Goal: Task Accomplishment & Management: Use online tool/utility

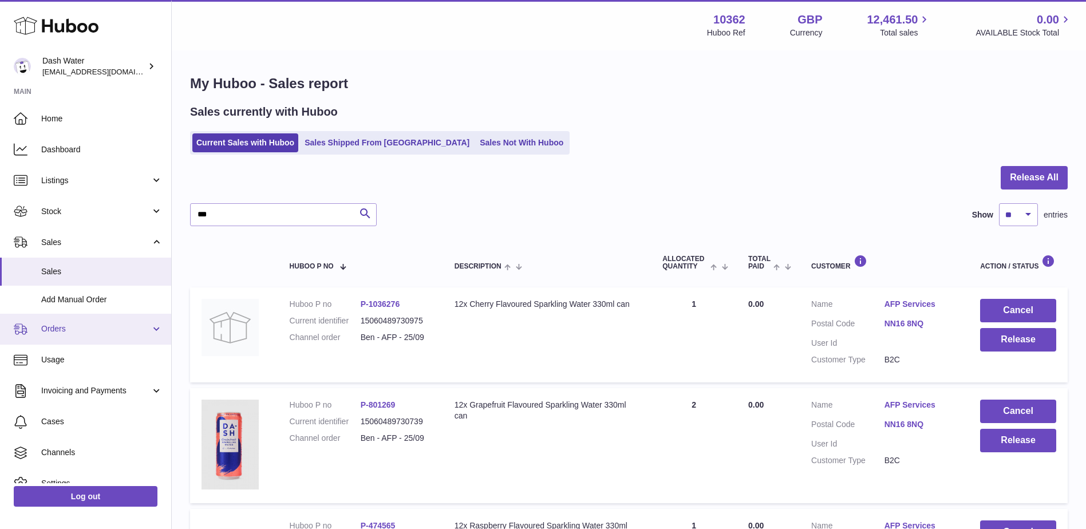
click at [62, 327] on span "Orders" at bounding box center [95, 328] width 109 height 11
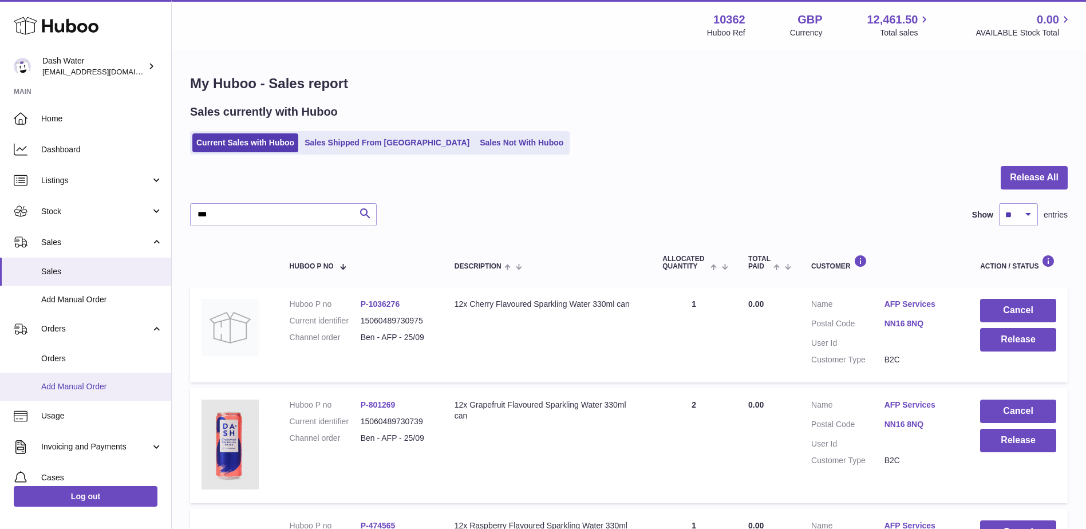
click at [70, 388] on span "Add Manual Order" at bounding box center [101, 386] width 121 height 11
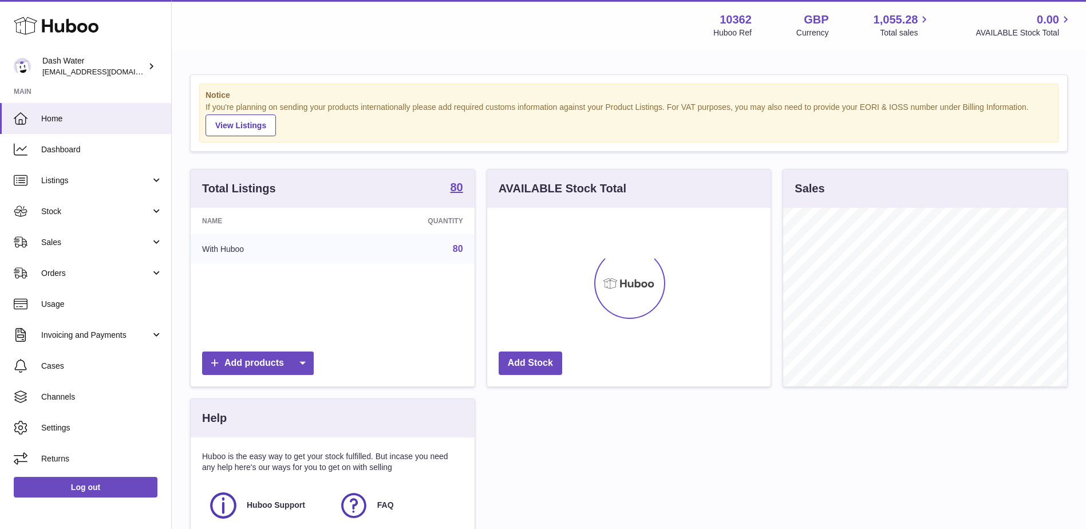
scroll to position [179, 283]
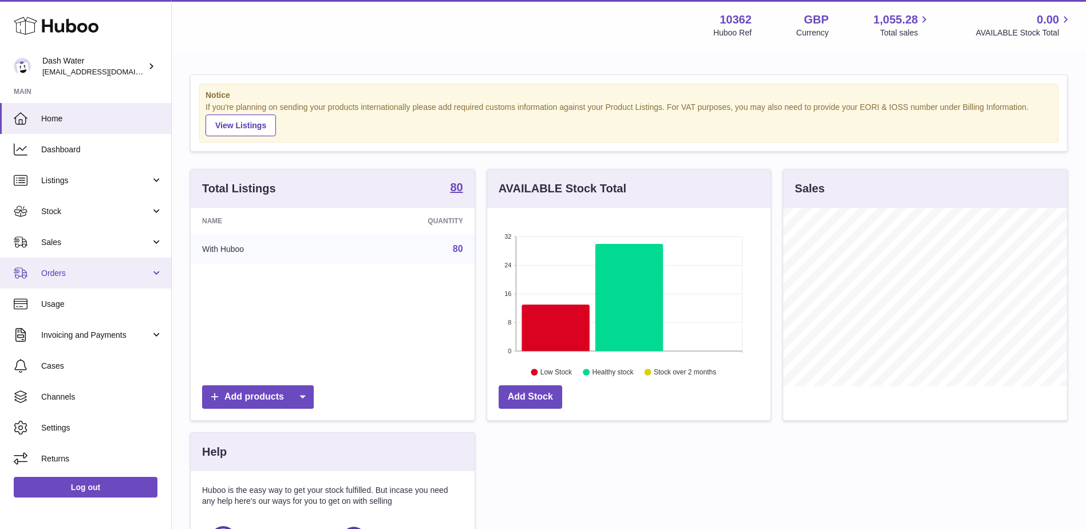
click at [54, 278] on span "Orders" at bounding box center [95, 273] width 109 height 11
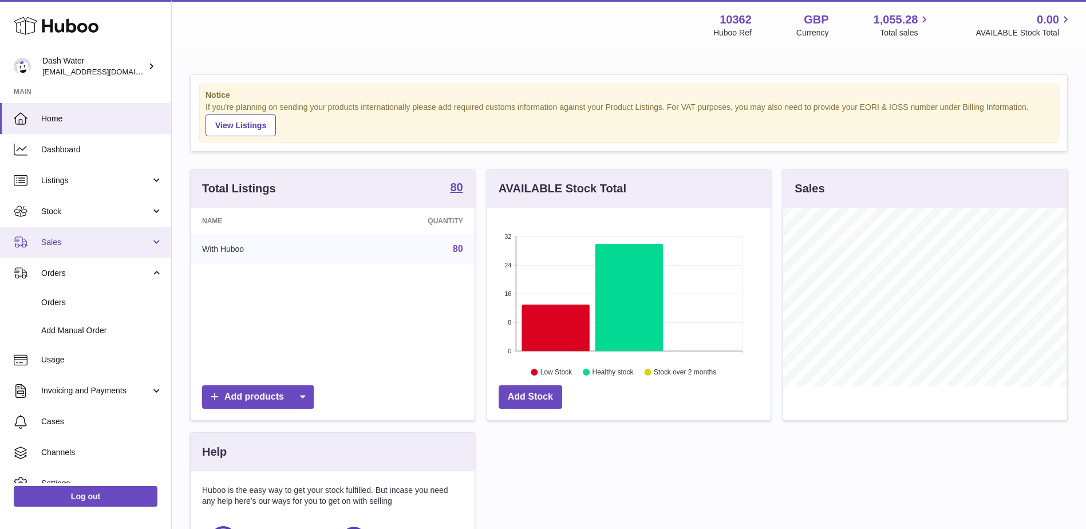
click at [64, 247] on span "Sales" at bounding box center [95, 242] width 109 height 11
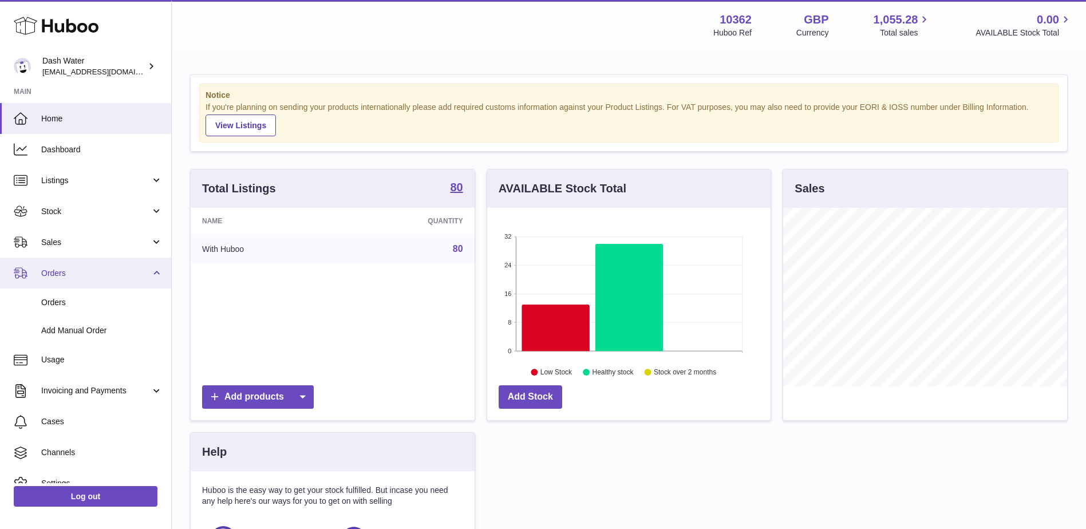
click at [96, 278] on span "Orders" at bounding box center [95, 273] width 109 height 11
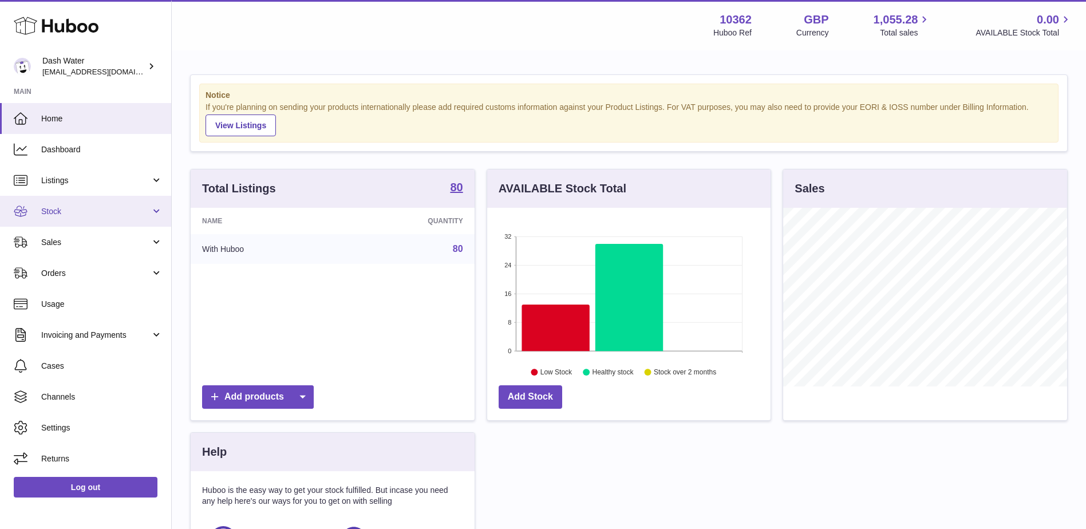
click at [86, 207] on span "Stock" at bounding box center [95, 211] width 109 height 11
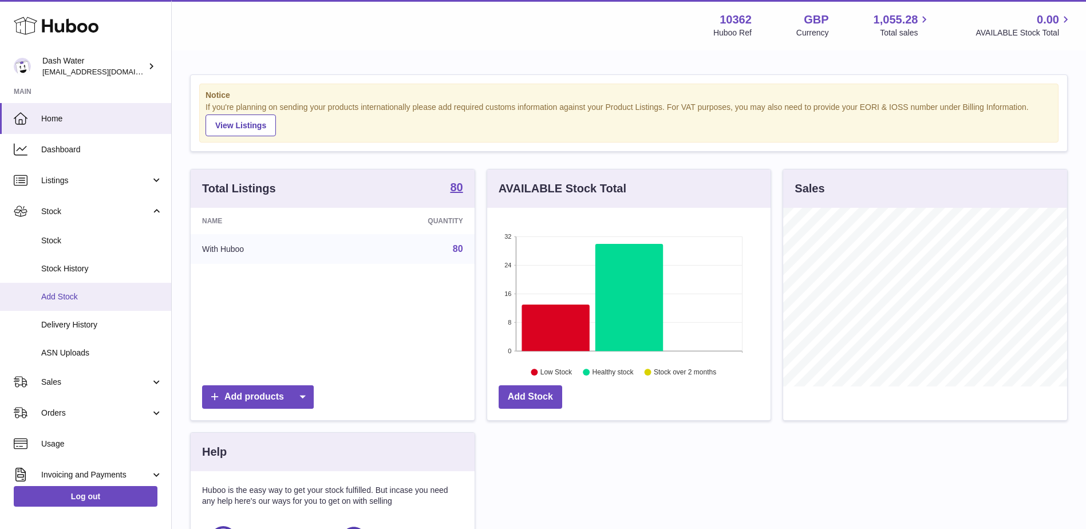
click at [64, 297] on span "Add Stock" at bounding box center [101, 296] width 121 height 11
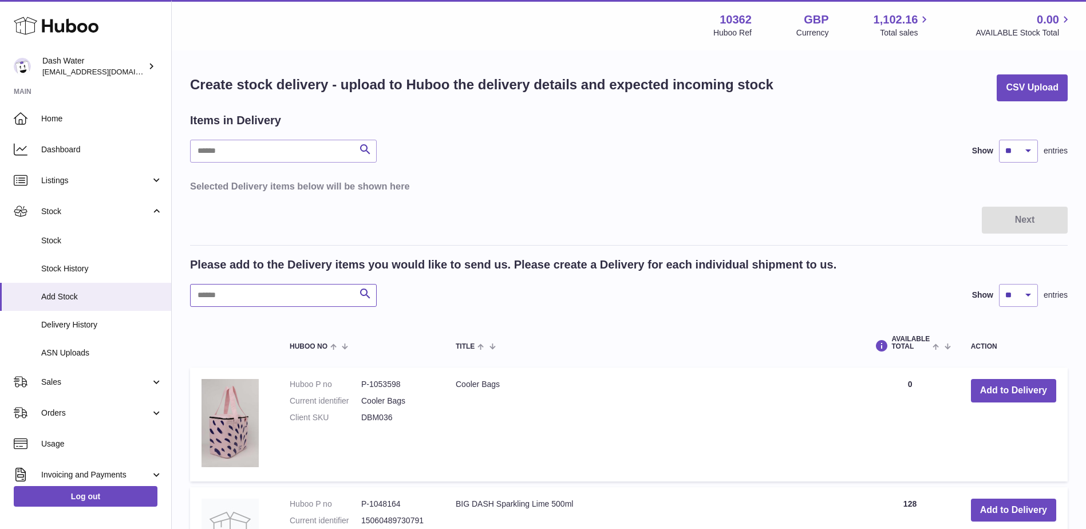
click at [215, 297] on input "text" at bounding box center [283, 295] width 187 height 23
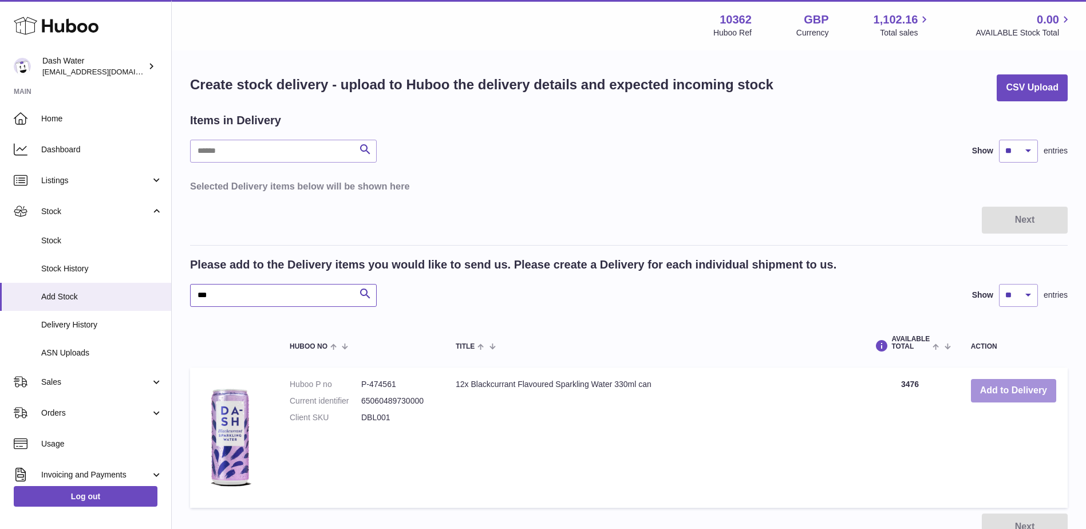
type input "***"
click at [1013, 390] on button "Add to Delivery" at bounding box center [1013, 390] width 85 height 23
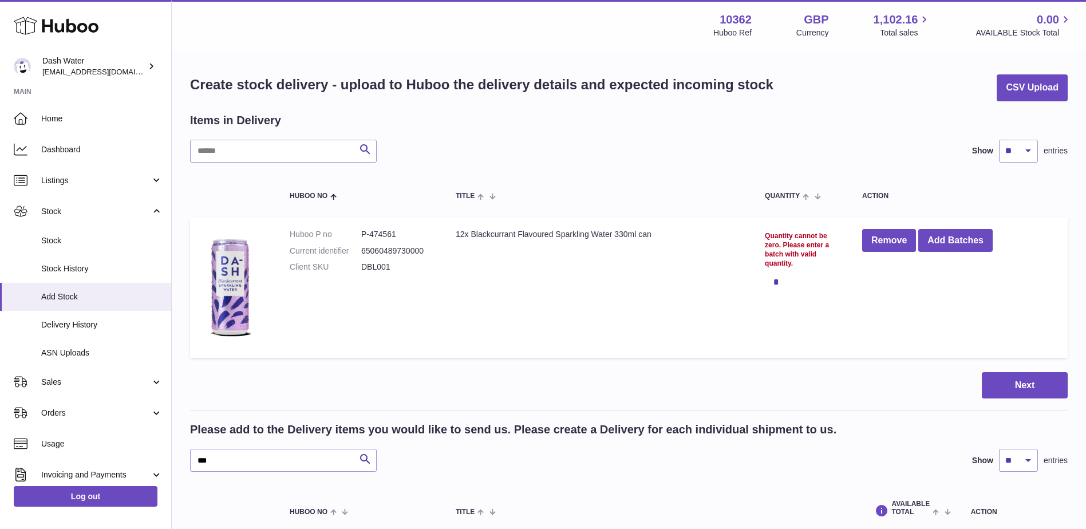
click at [756, 310] on td "Quantity cannot be zero. Please enter a batch with valid quantity. *" at bounding box center [801, 288] width 97 height 140
click at [776, 284] on div "*" at bounding box center [802, 281] width 74 height 23
click at [784, 271] on div "*" at bounding box center [802, 281] width 74 height 23
click at [799, 253] on div "Quantity cannot be zero. Please enter a batch with valid quantity." at bounding box center [802, 249] width 74 height 37
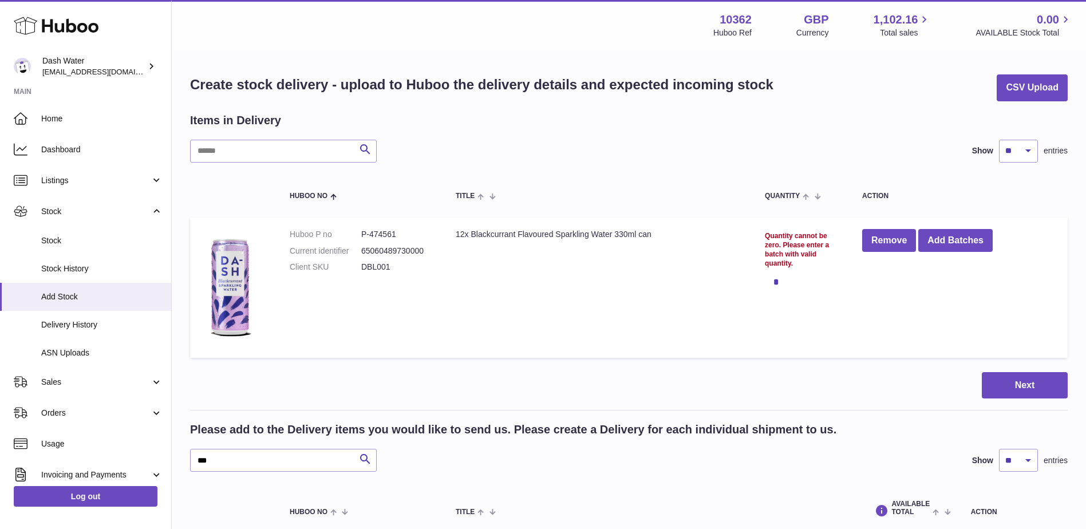
click at [776, 281] on div "*" at bounding box center [802, 281] width 74 height 23
drag, startPoint x: 776, startPoint y: 281, endPoint x: 815, endPoint y: 248, distance: 50.4
click at [771, 248] on div "Quantity cannot be zero. Please enter a batch with valid quantity." at bounding box center [802, 249] width 74 height 37
click at [878, 236] on button "Remove" at bounding box center [889, 240] width 54 height 23
